Goal: Task Accomplishment & Management: Manage account settings

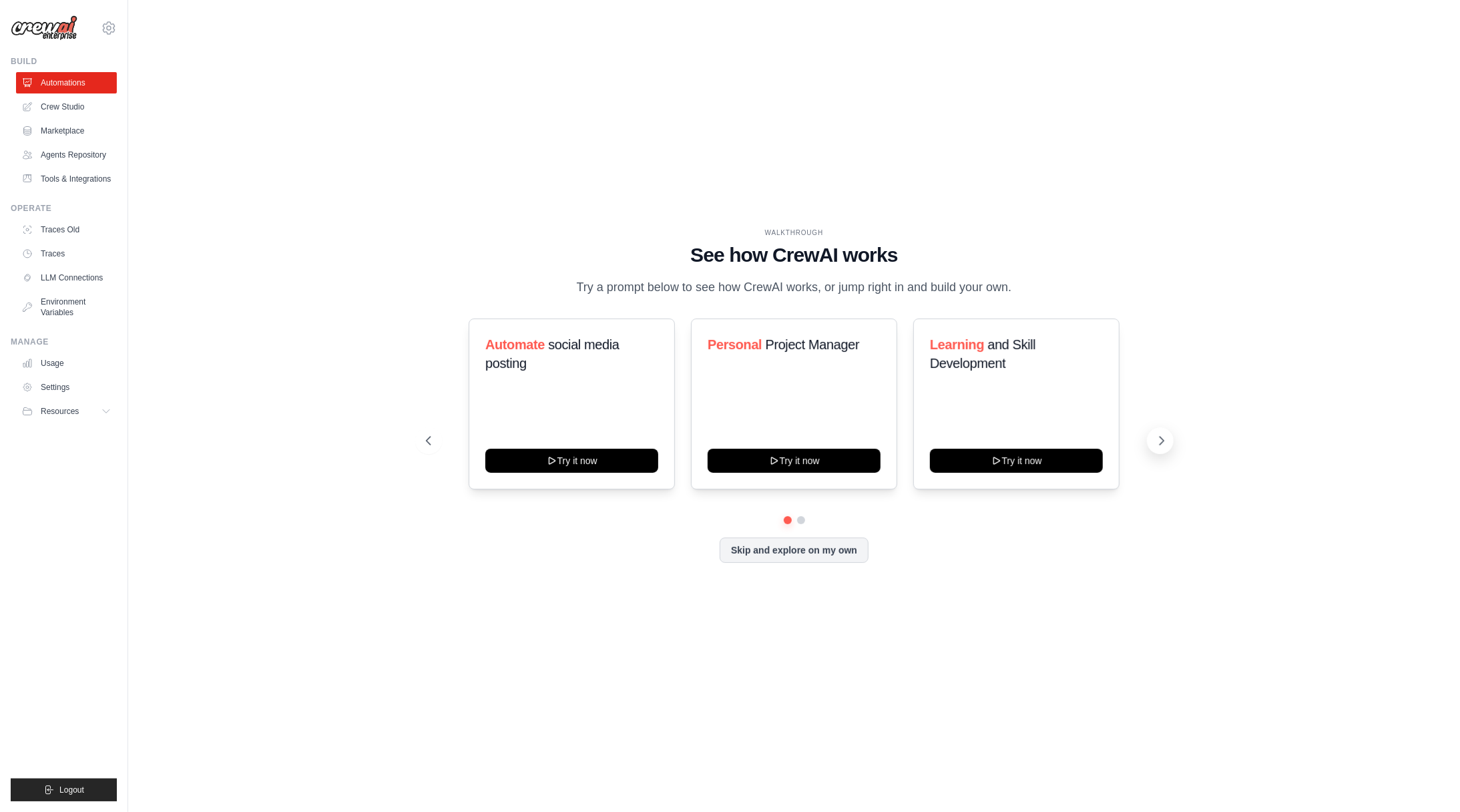
click at [1161, 444] on icon at bounding box center [1161, 440] width 13 height 13
click at [91, 414] on button "Resources" at bounding box center [67, 411] width 101 height 21
click at [73, 116] on link "Crew Studio" at bounding box center [67, 106] width 101 height 21
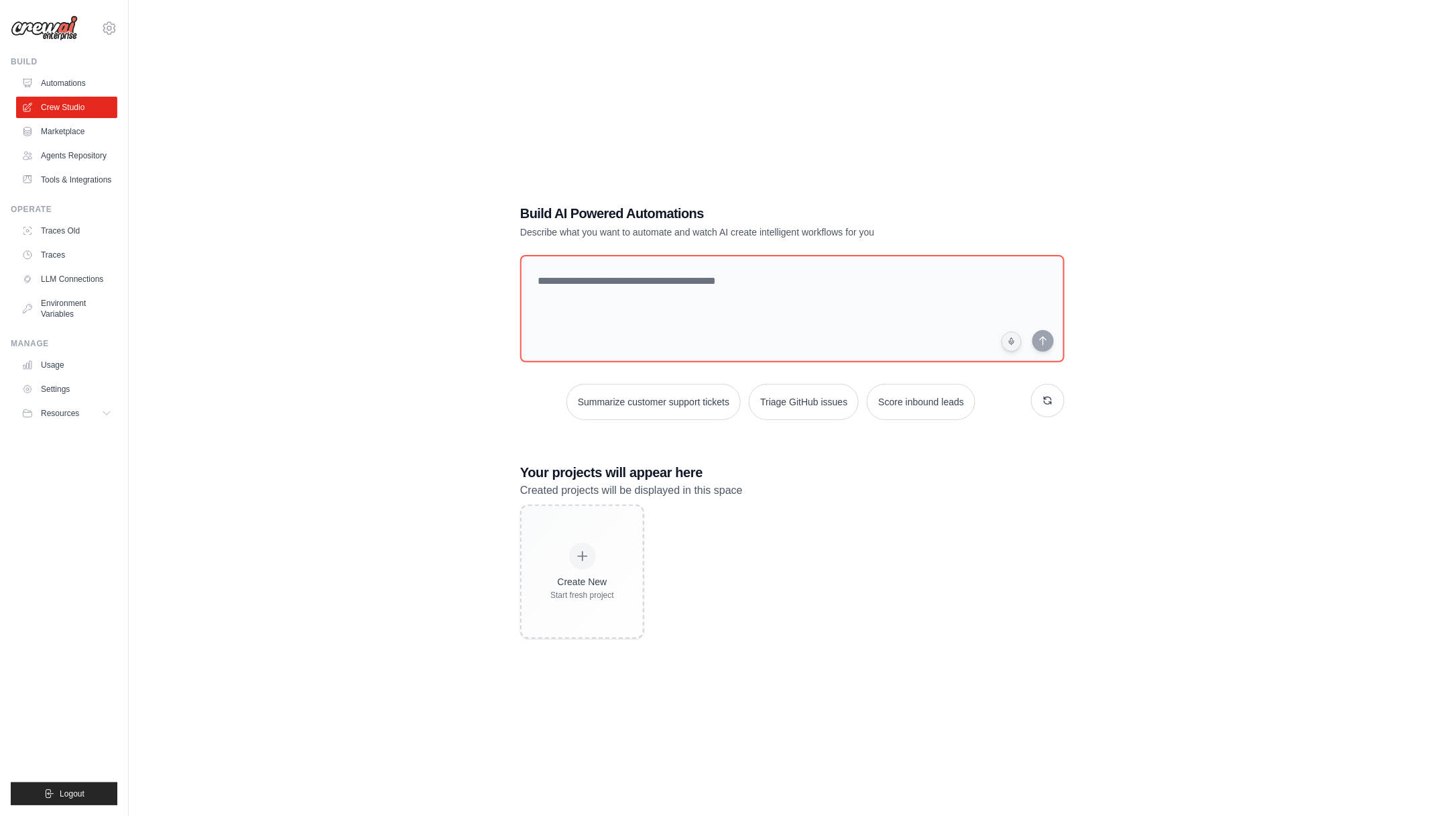
click at [58, 32] on img at bounding box center [44, 28] width 67 height 25
click at [107, 33] on icon at bounding box center [109, 28] width 12 height 11
click at [128, 79] on span "Settings" at bounding box center [167, 83] width 106 height 14
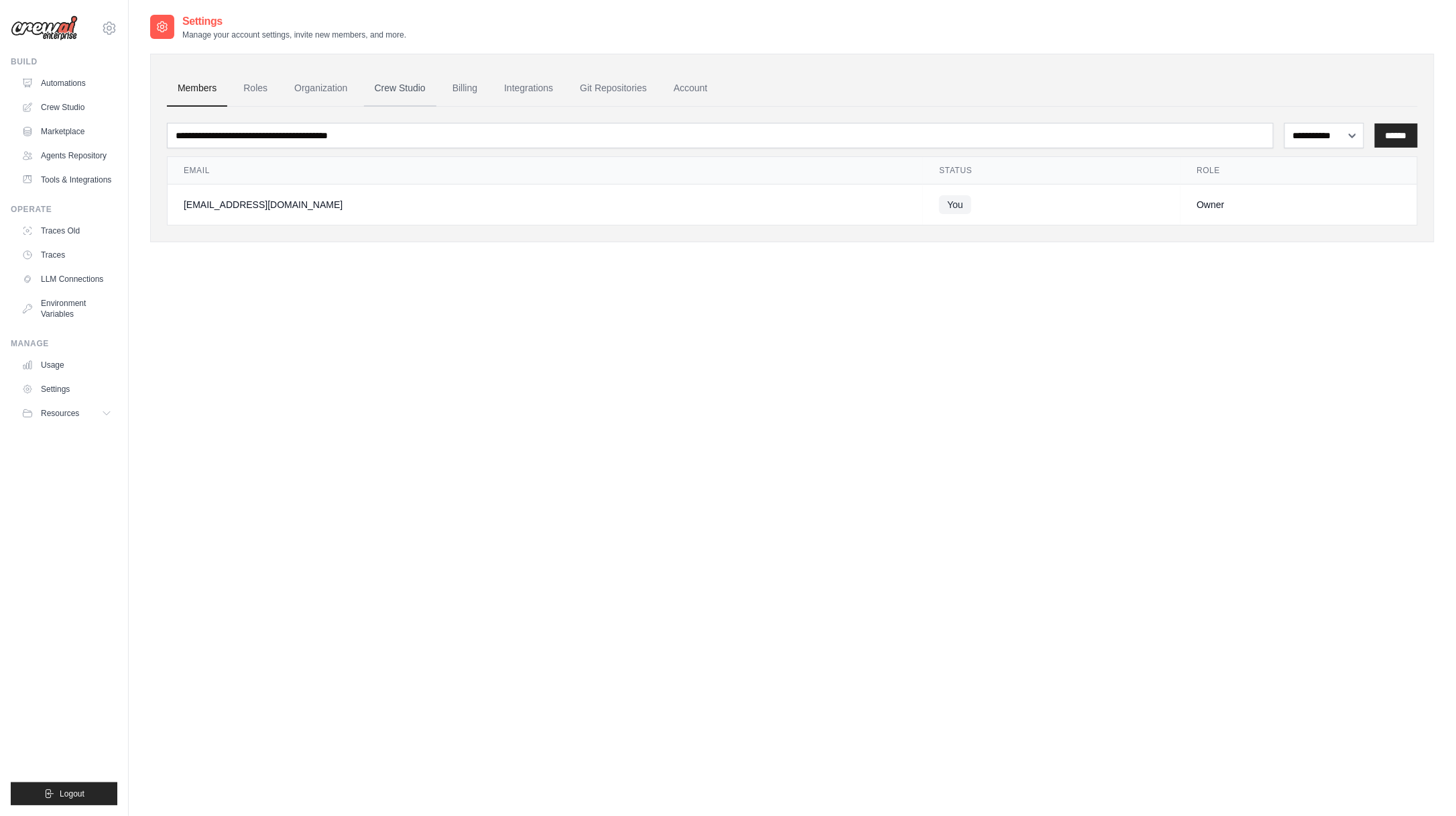
click at [395, 84] on link "Crew Studio" at bounding box center [400, 88] width 72 height 36
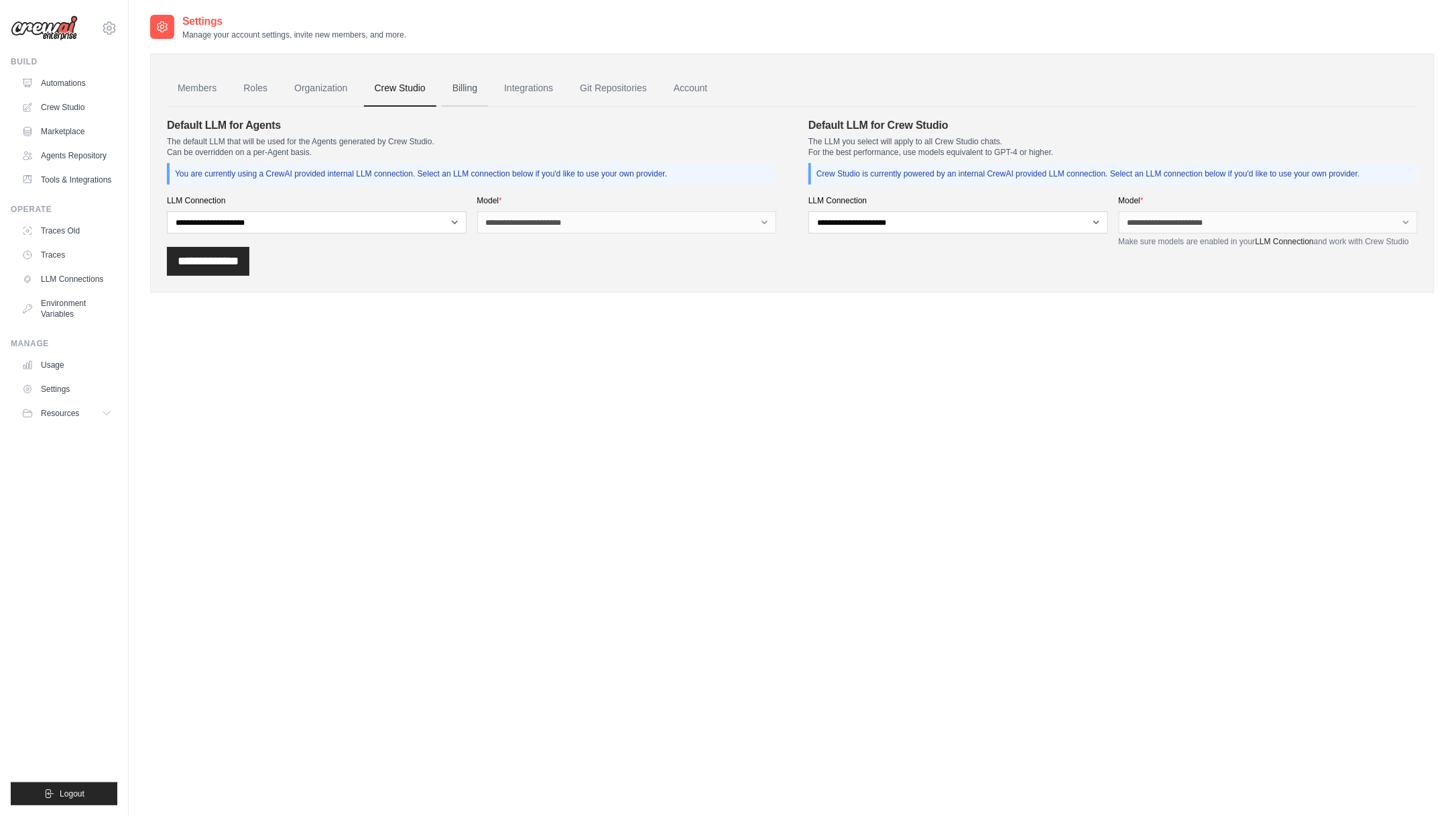
click at [466, 101] on link "Billing" at bounding box center [465, 88] width 46 height 36
